Goal: Book appointment/travel/reservation

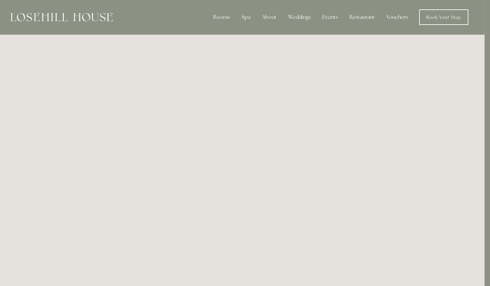
scroll to position [0, 6]
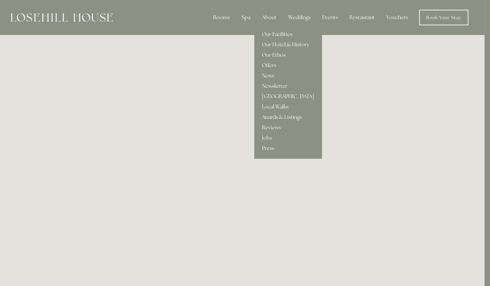
click at [276, 37] on link "Our Facilities" at bounding box center [288, 34] width 68 height 10
click at [275, 33] on link "Our Facilities" at bounding box center [288, 34] width 68 height 10
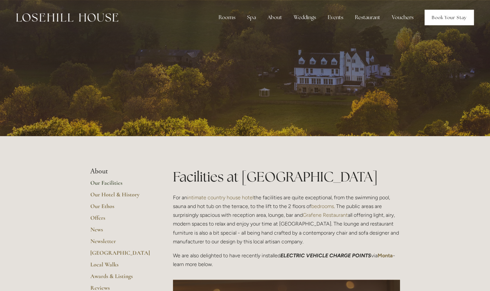
click at [455, 20] on link "Book Your Stay" at bounding box center [449, 18] width 49 height 16
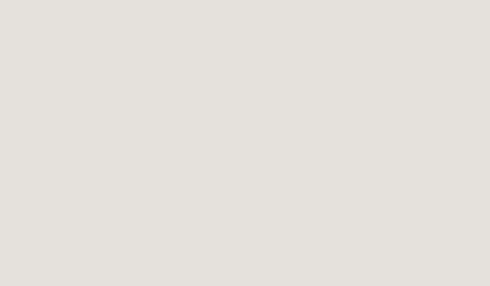
scroll to position [443, 0]
